Goal: Task Accomplishment & Management: Use online tool/utility

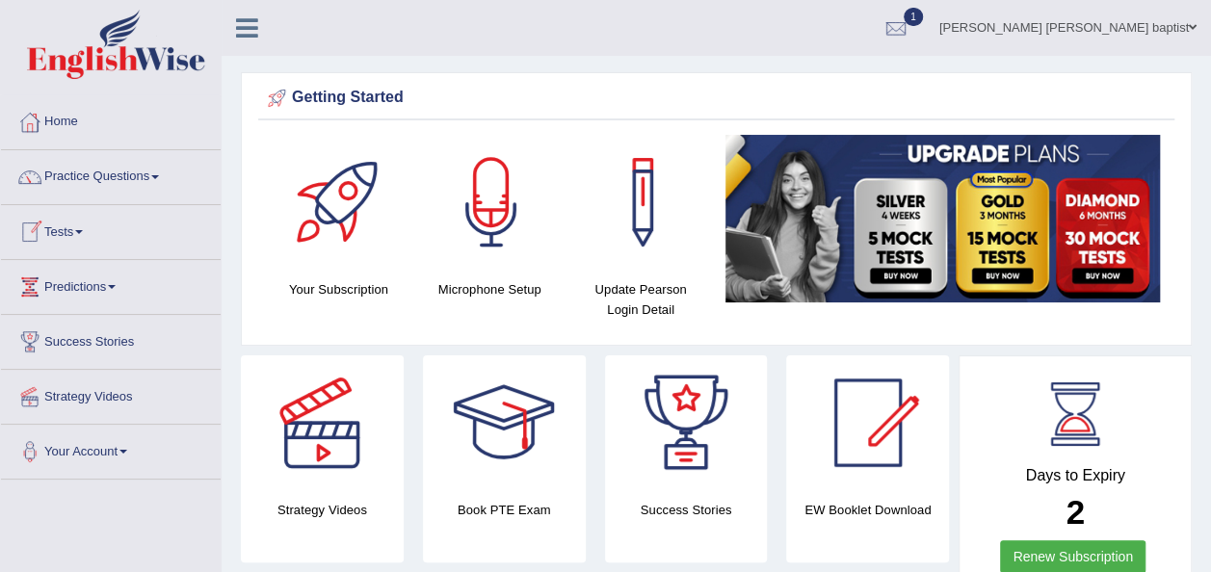
click at [69, 230] on link "Tests" at bounding box center [111, 229] width 220 height 48
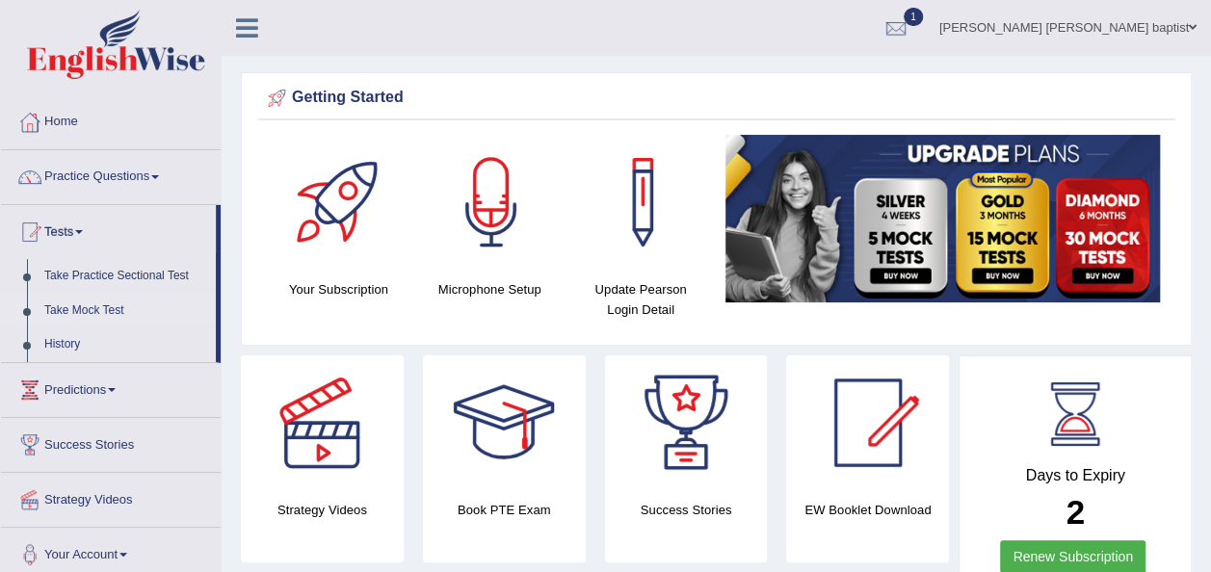
click at [99, 304] on link "Take Mock Test" at bounding box center [126, 311] width 180 height 35
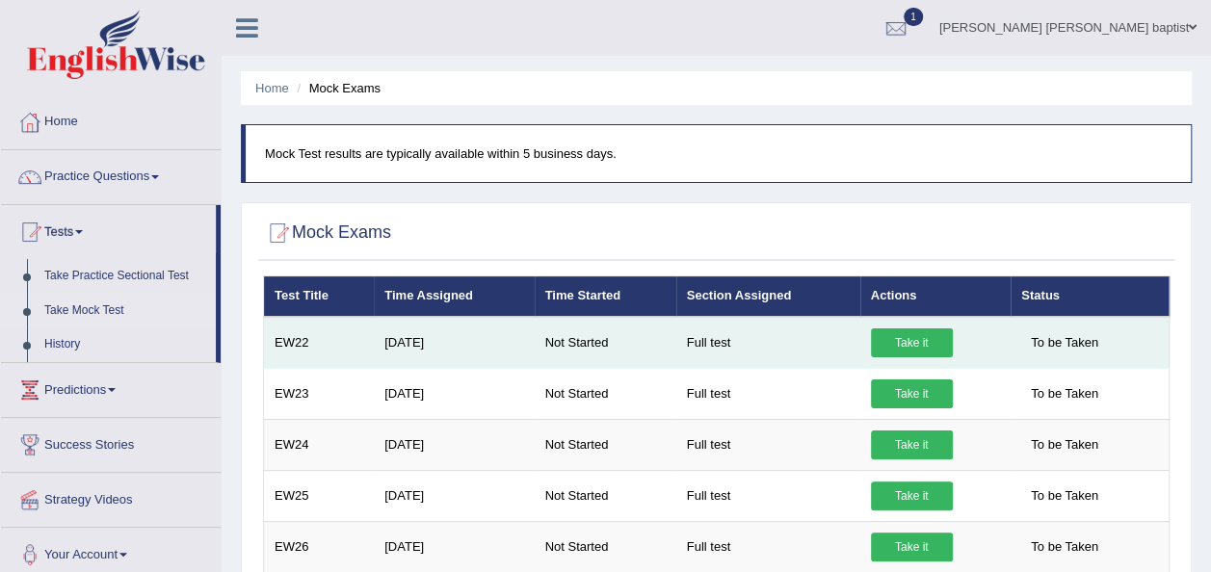
click at [913, 341] on link "Take it" at bounding box center [912, 343] width 82 height 29
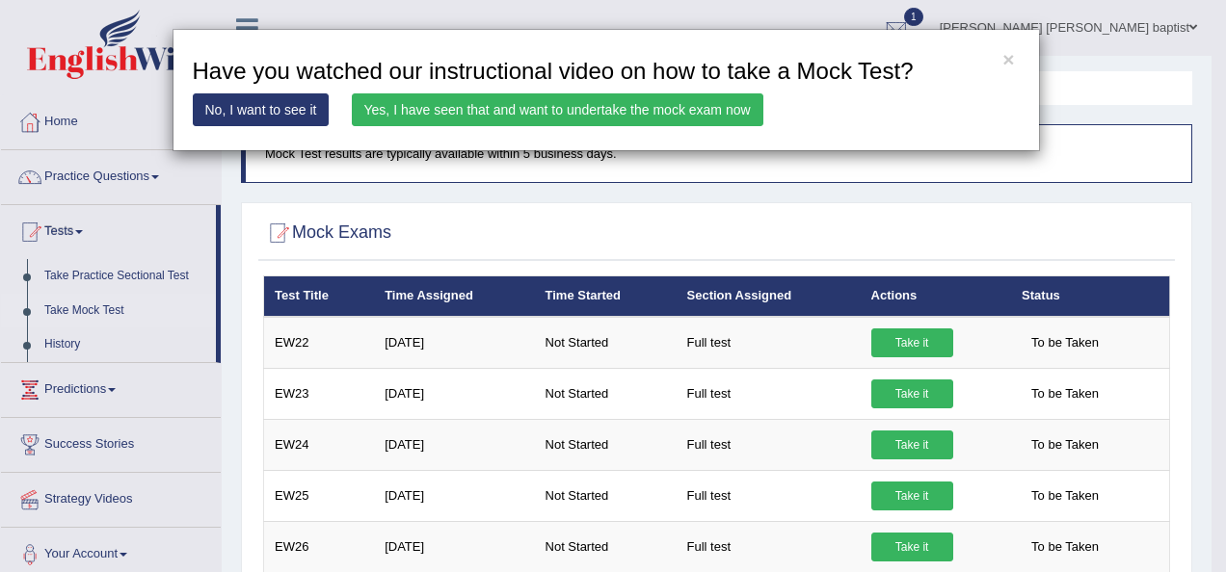
click at [659, 108] on link "Yes, I have seen that and want to undertake the mock exam now" at bounding box center [558, 109] width 412 height 33
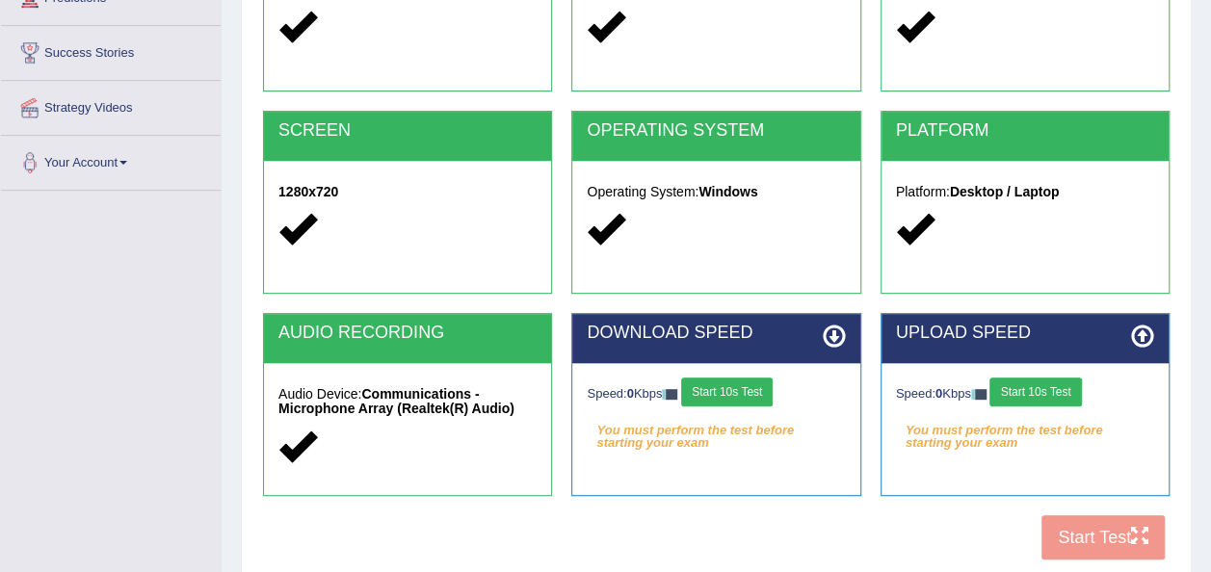
scroll to position [386, 0]
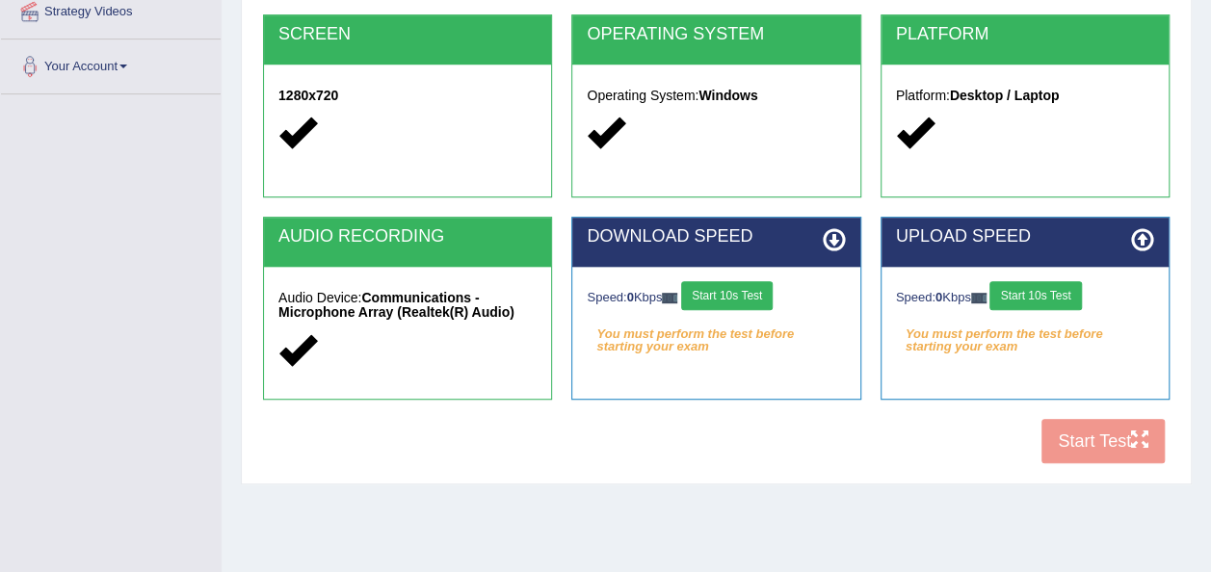
click at [752, 294] on button "Start 10s Test" at bounding box center [727, 295] width 92 height 29
click at [1053, 281] on button "Start 10s Test" at bounding box center [1036, 295] width 92 height 29
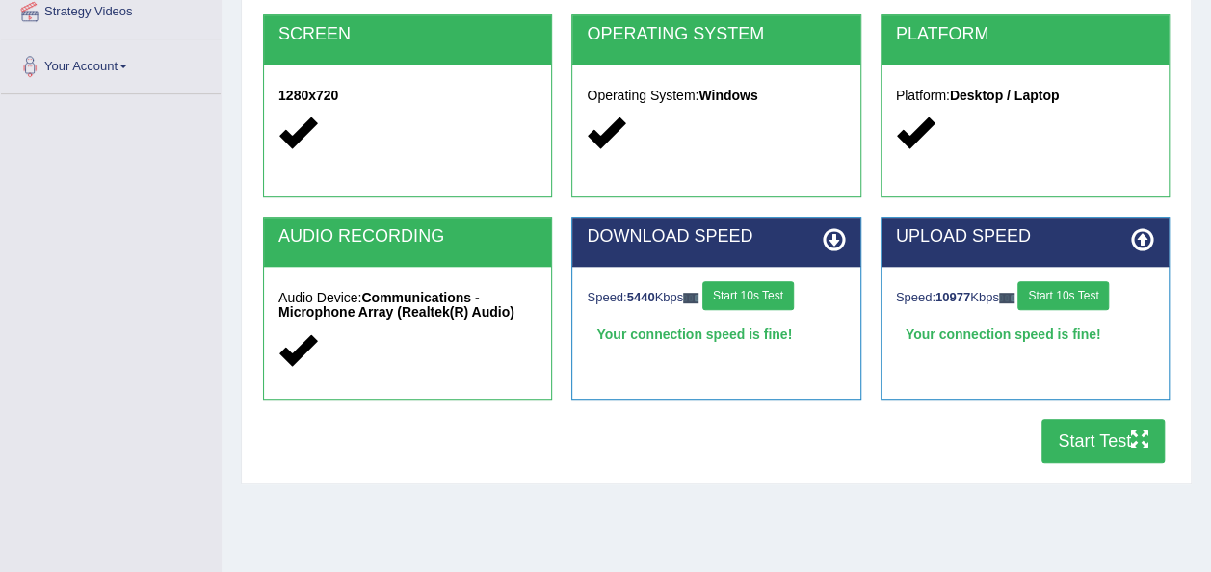
click at [1101, 434] on button "Start Test" at bounding box center [1103, 441] width 123 height 44
